Goal: Navigation & Orientation: Find specific page/section

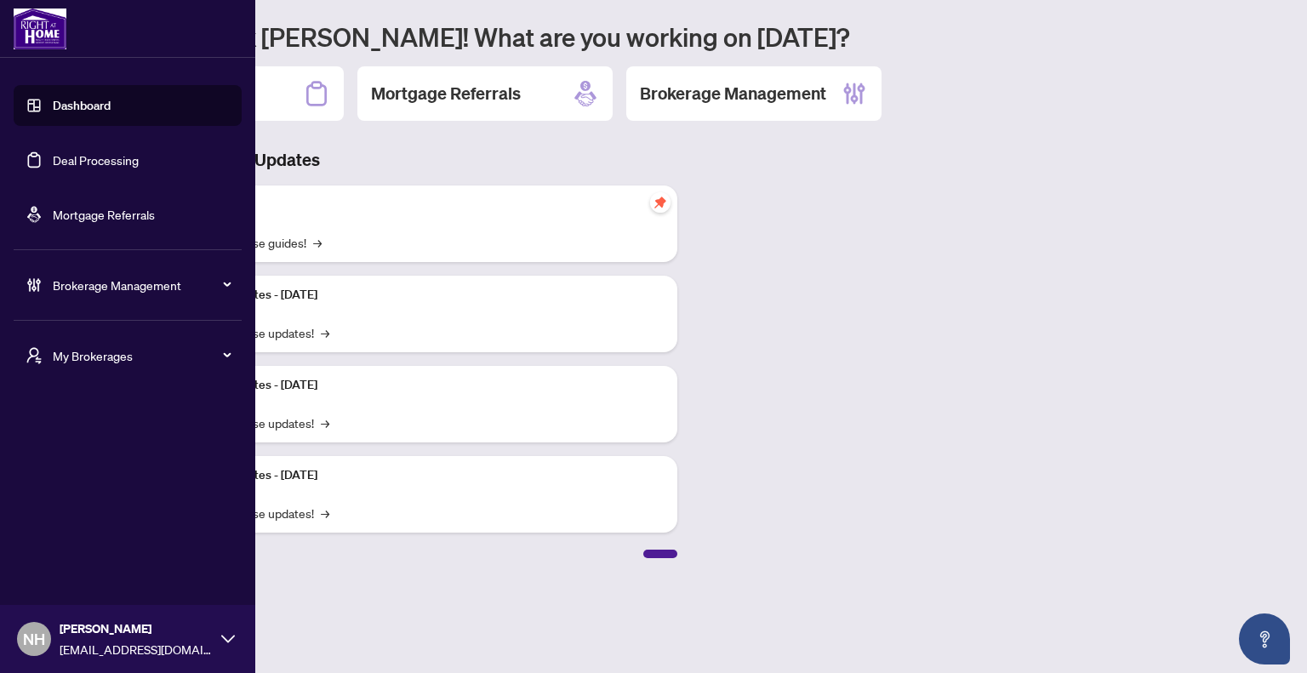
click at [46, 351] on div "My Brokerages" at bounding box center [128, 355] width 228 height 41
click at [71, 431] on span "[PERSON_NAME]" at bounding box center [133, 423] width 194 height 19
